Goal: Check status: Check status

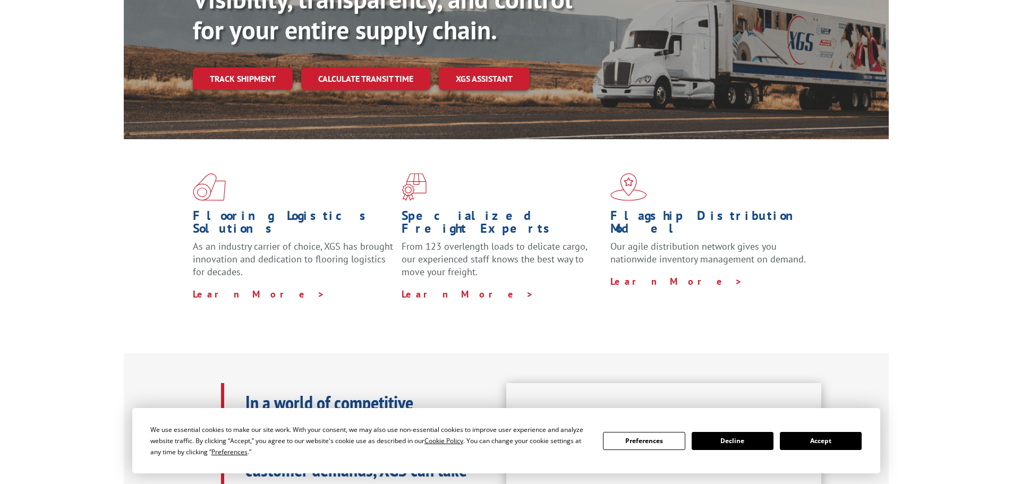
scroll to position [159, 0]
click at [821, 439] on button "Accept" at bounding box center [821, 441] width 82 height 18
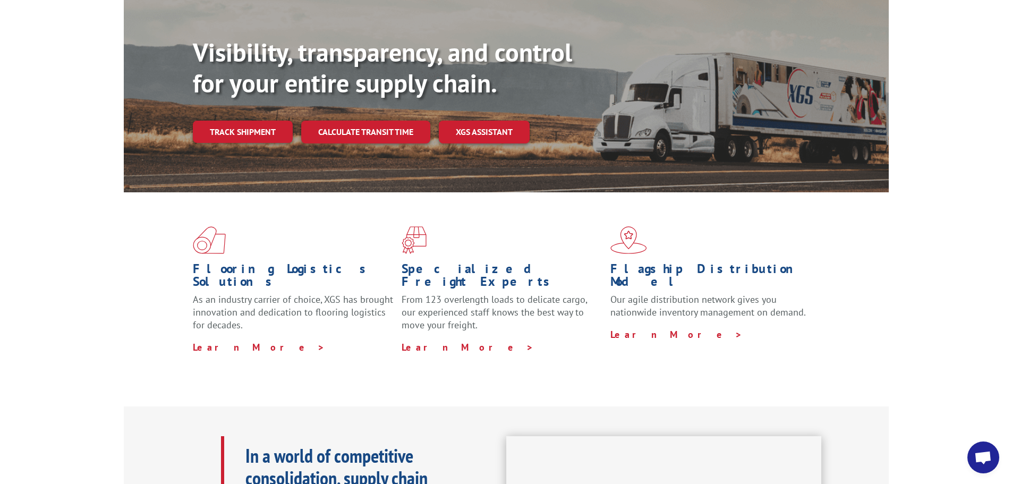
scroll to position [0, 0]
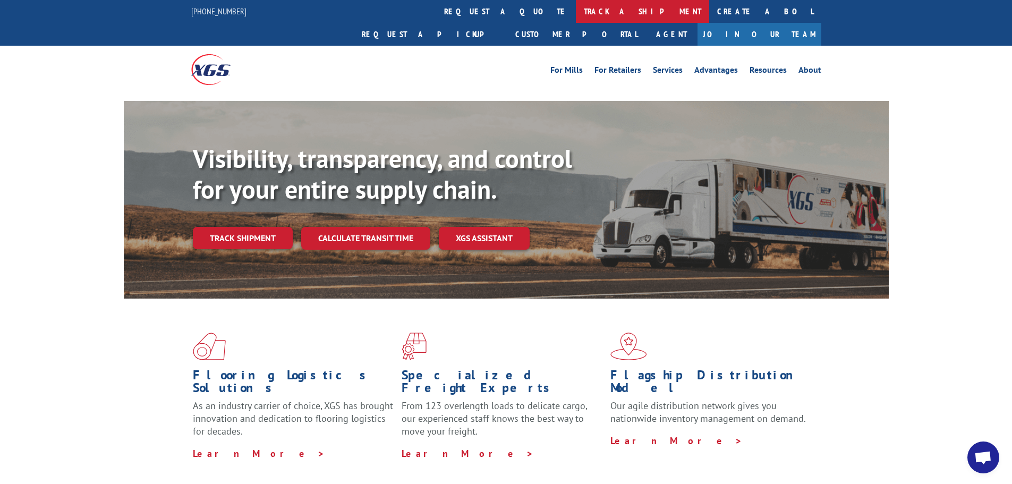
click at [576, 14] on link "track a shipment" at bounding box center [642, 11] width 133 height 23
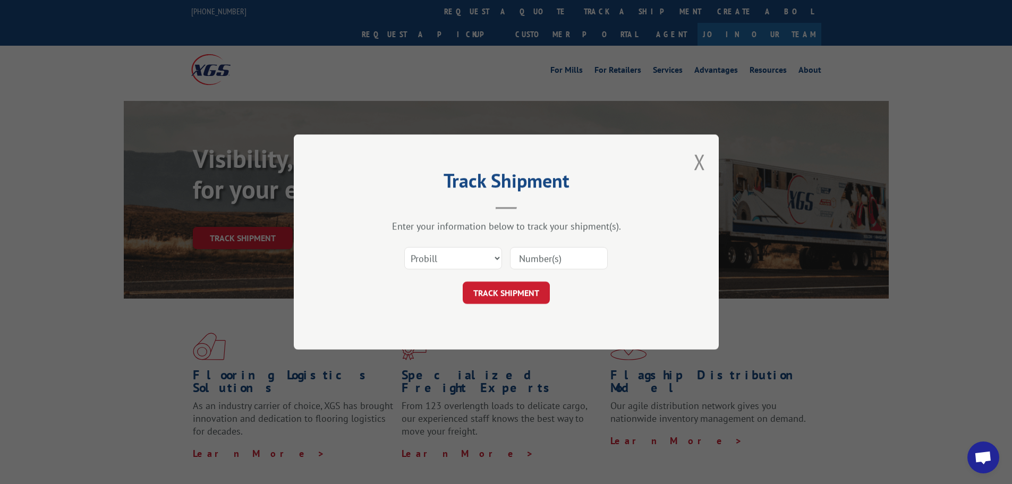
click at [546, 259] on input at bounding box center [559, 258] width 98 height 22
paste input "17258171"
type input "17258171"
click button "TRACK SHIPMENT" at bounding box center [506, 293] width 87 height 22
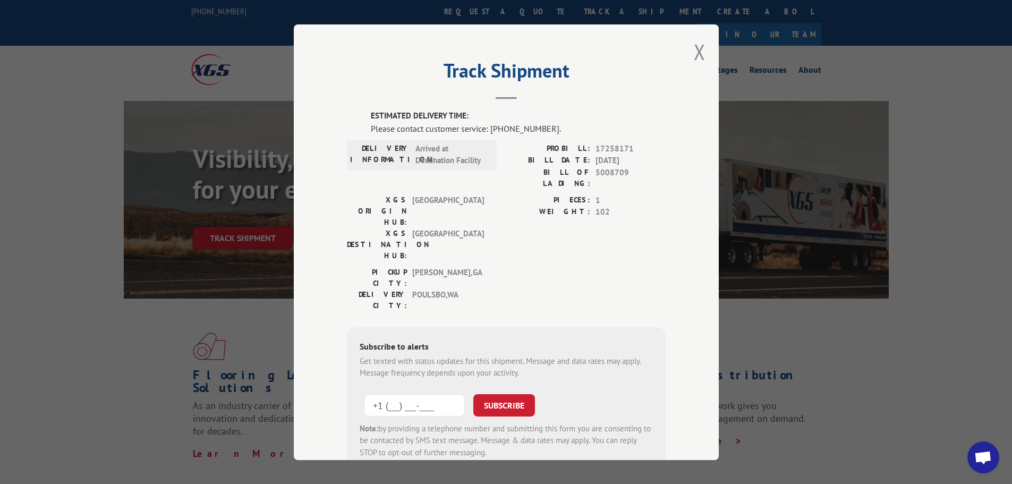
click at [430, 394] on input "+1 (___) ___-____" at bounding box center [414, 405] width 101 height 22
paste input "360) 598-3895"
type input "[PHONE_NUMBER]"
click at [503, 394] on button "SUBSCRIBE" at bounding box center [504, 405] width 62 height 22
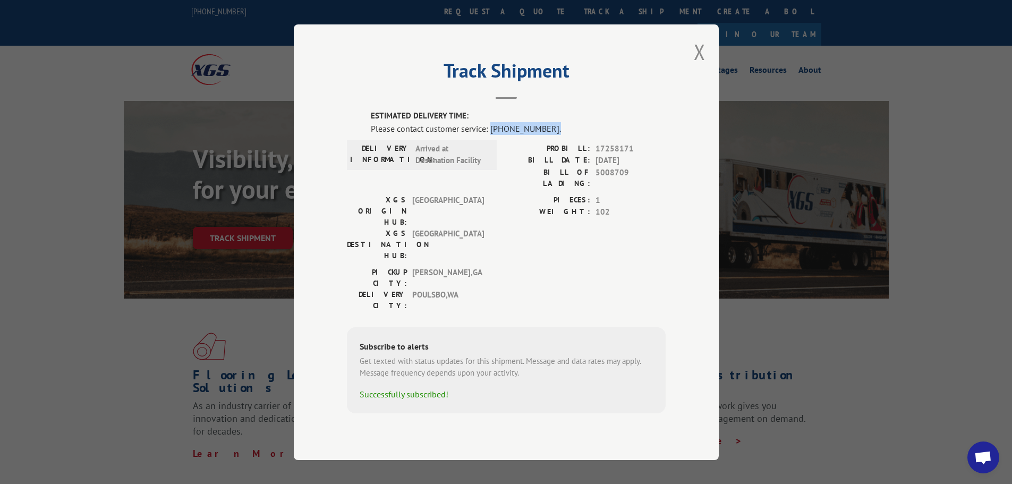
drag, startPoint x: 557, startPoint y: 146, endPoint x: 491, endPoint y: 150, distance: 66.0
click at [491, 134] on div "Please contact customer service: [PHONE_NUMBER]." at bounding box center [518, 128] width 295 height 13
